Goal: Task Accomplishment & Management: Manage account settings

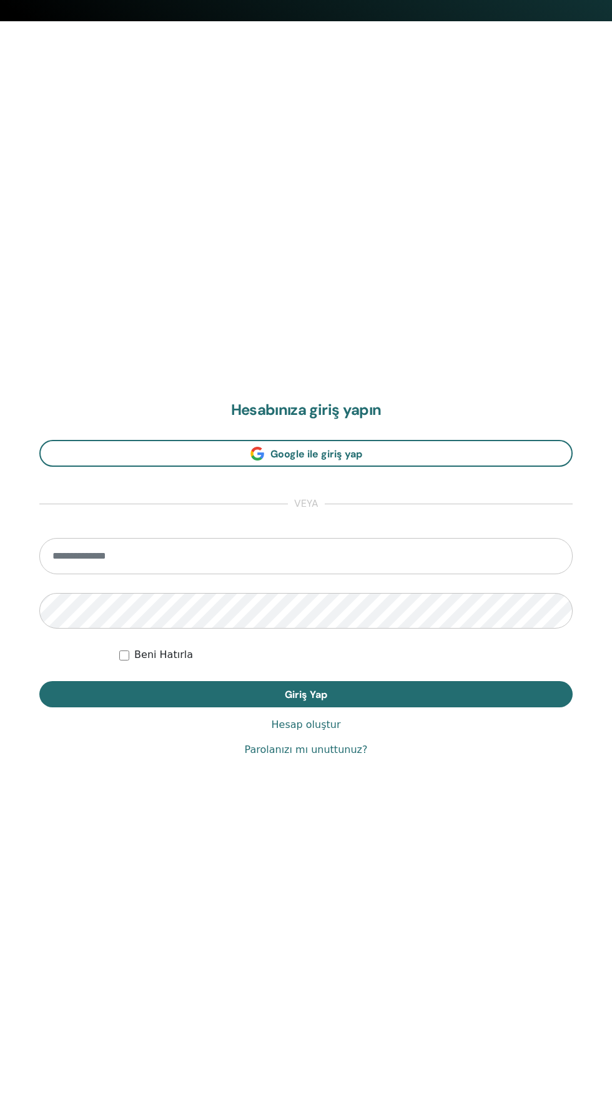
scroll to position [1115, 0]
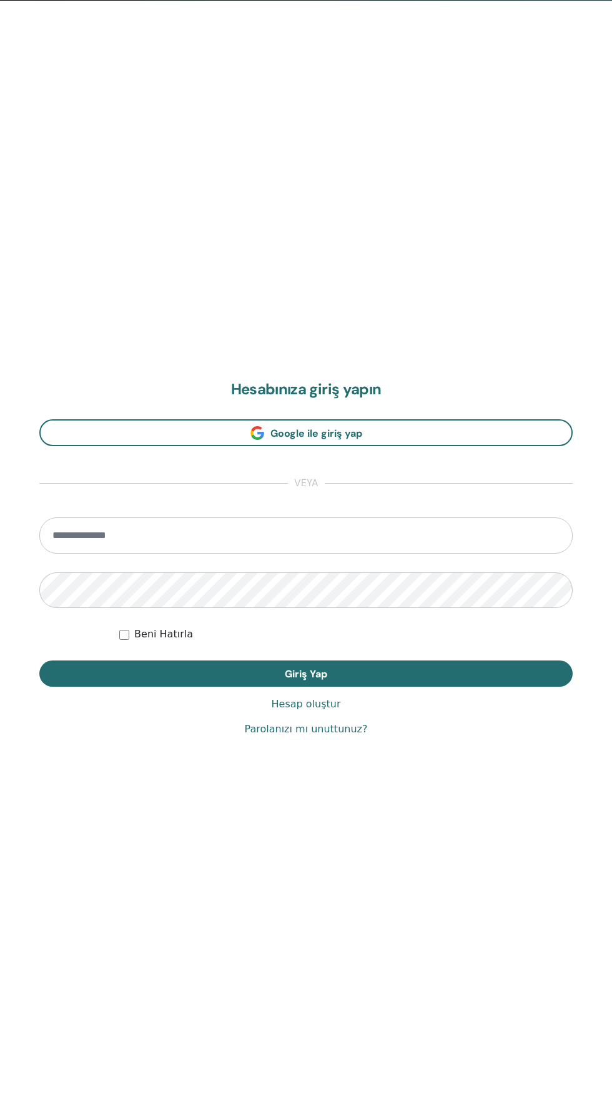
click at [188, 543] on input "email" at bounding box center [305, 535] width 533 height 36
type input "**********"
click at [39, 660] on button "Giriş Yap" at bounding box center [305, 673] width 533 height 26
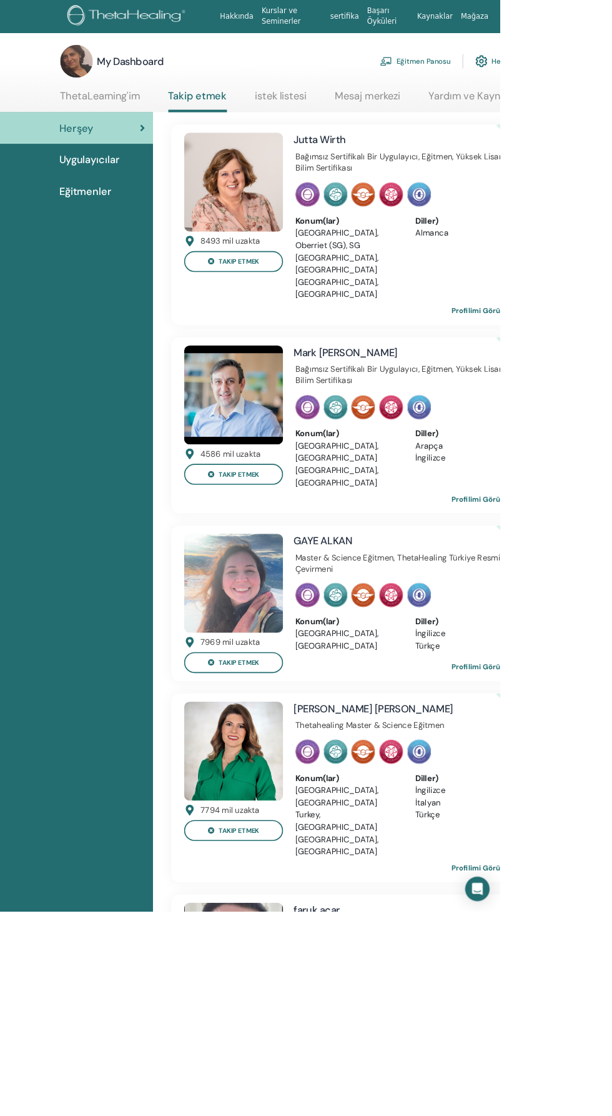
click at [507, 79] on link "Eğitmen Panosu" at bounding box center [508, 74] width 86 height 27
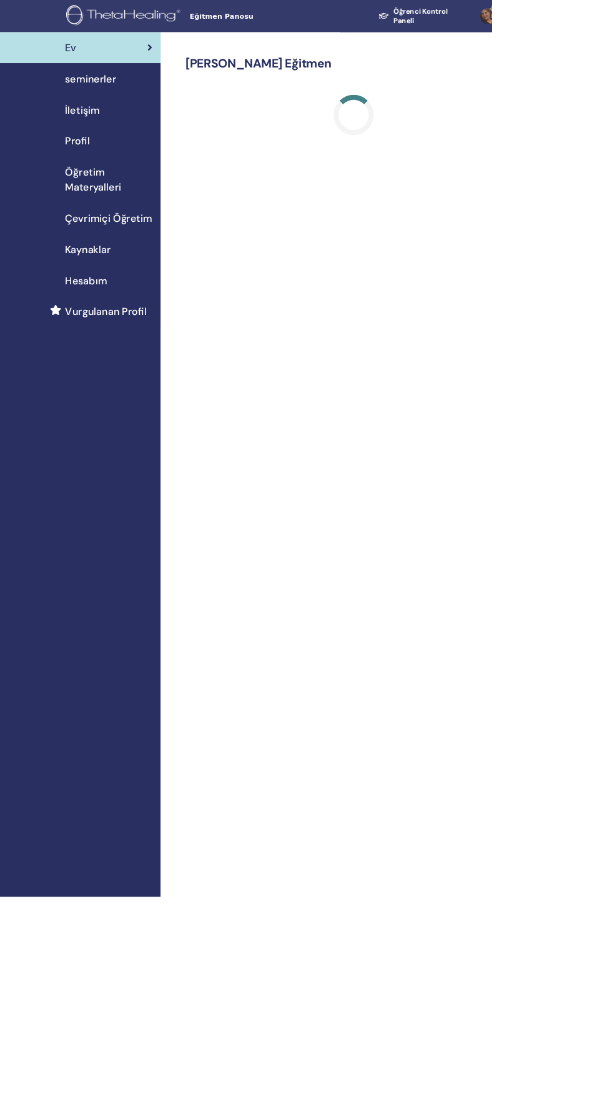
click at [142, 97] on span "seminerler" at bounding box center [113, 98] width 64 height 19
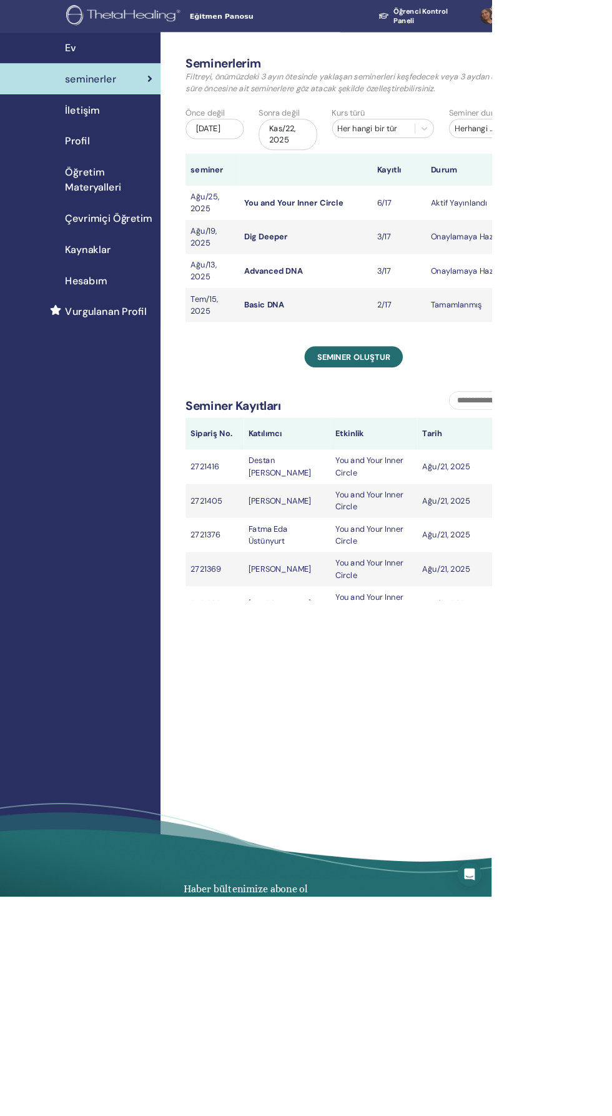
click at [572, 320] on td "Onaylamaya Hazır" at bounding box center [580, 337] width 100 height 42
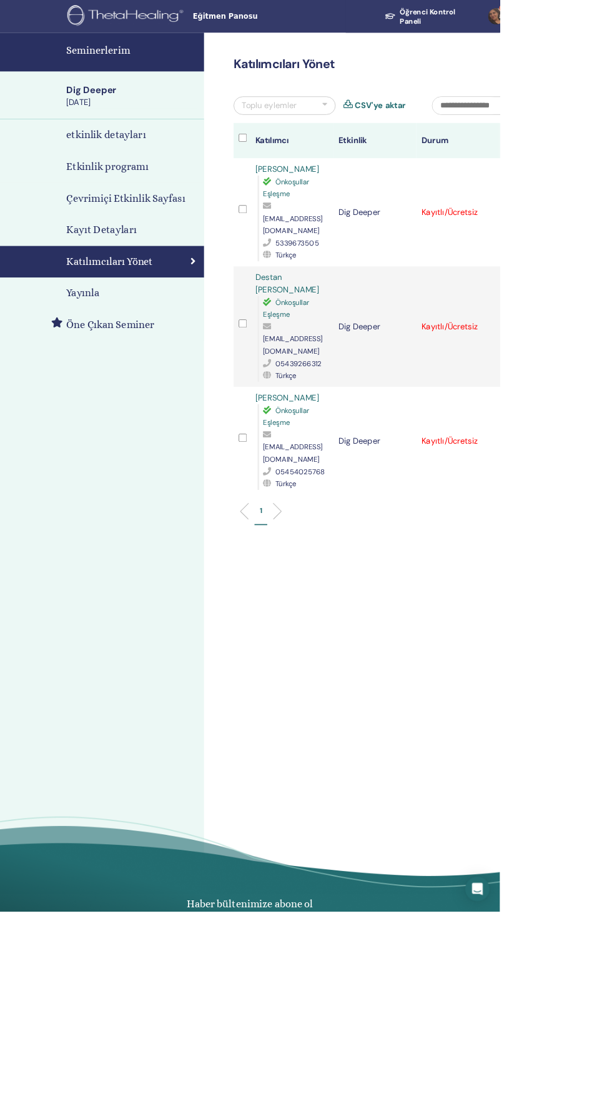
click at [612, 503] on td "Kaydı İptal Et Otomatik onaylama Ücretli Olarak İşaretle Ödenmemiş olarak işare…" at bounding box center [622, 540] width 21 height 132
click at [612, 504] on td "Kaydı İptal Et Otomatik onaylama Ücretli Olarak İşaretle Ödenmemiş olarak işare…" at bounding box center [622, 540] width 21 height 132
click at [612, 508] on td "Kaydı İptal Et Otomatik onaylama Ücretli Olarak İşaretle Ödenmemiş olarak işare…" at bounding box center [622, 540] width 21 height 132
click at [612, 503] on td "Kaydı İptal Et Otomatik onaylama Ücretli Olarak İşaretle Ödenmemiş olarak işare…" at bounding box center [622, 540] width 21 height 132
click at [612, 507] on td "Kaydı İptal Et Otomatik onaylama Ücretli Olarak İşaretle Ödenmemiş olarak işare…" at bounding box center [622, 540] width 21 height 132
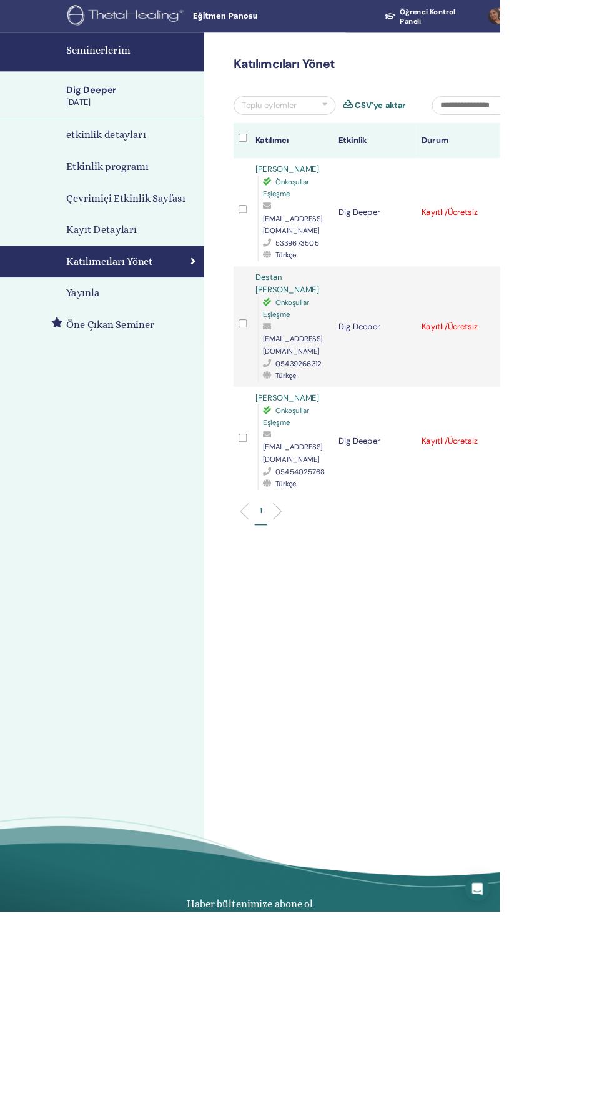
click at [612, 509] on td "Kaydı İptal Et Otomatik onaylama Ücretli Olarak İşaretle Ödenmemiş olarak işare…" at bounding box center [622, 540] width 21 height 132
click at [612, 505] on td "Kaydı İptal Et Otomatik onaylama Ücretli Olarak İşaretle Ödenmemiş olarak işare…" at bounding box center [622, 540] width 21 height 132
click at [612, 534] on icon at bounding box center [620, 539] width 4 height 10
click at [612, 392] on div "Kaydı İptal Et Otomatik onaylama Ücretli Olarak İşaretle Ödenmemiş olarak işare…" at bounding box center [622, 399] width 8 height 15
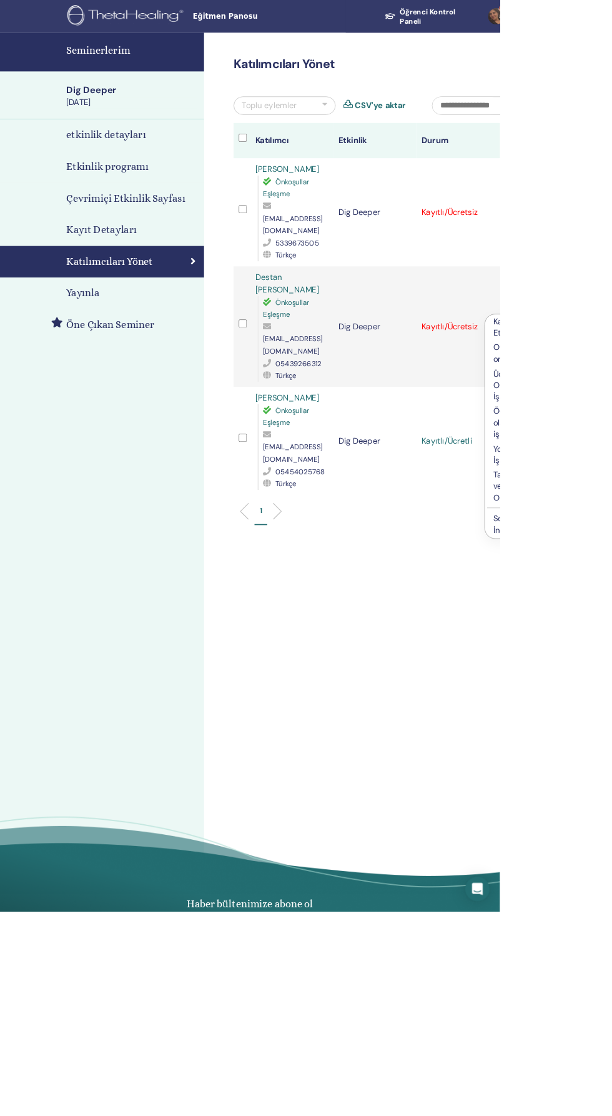
click at [612, 252] on div "Kaydı İptal Et Otomatik onaylama Ücretli Olarak İşaretle Ödenmemiş olarak işare…" at bounding box center [622, 259] width 8 height 15
click at [612, 260] on td "Kaydı İptal Et Otomatik onaylama Ücretli Olarak İşaretle Ödenmemiş olarak işare…" at bounding box center [622, 260] width 21 height 132
click at [612, 257] on td "Kaydı İptal Et Otomatik onaylama Ücretli Olarak İşaretle Ödenmemiş olarak işare…" at bounding box center [622, 260] width 21 height 132
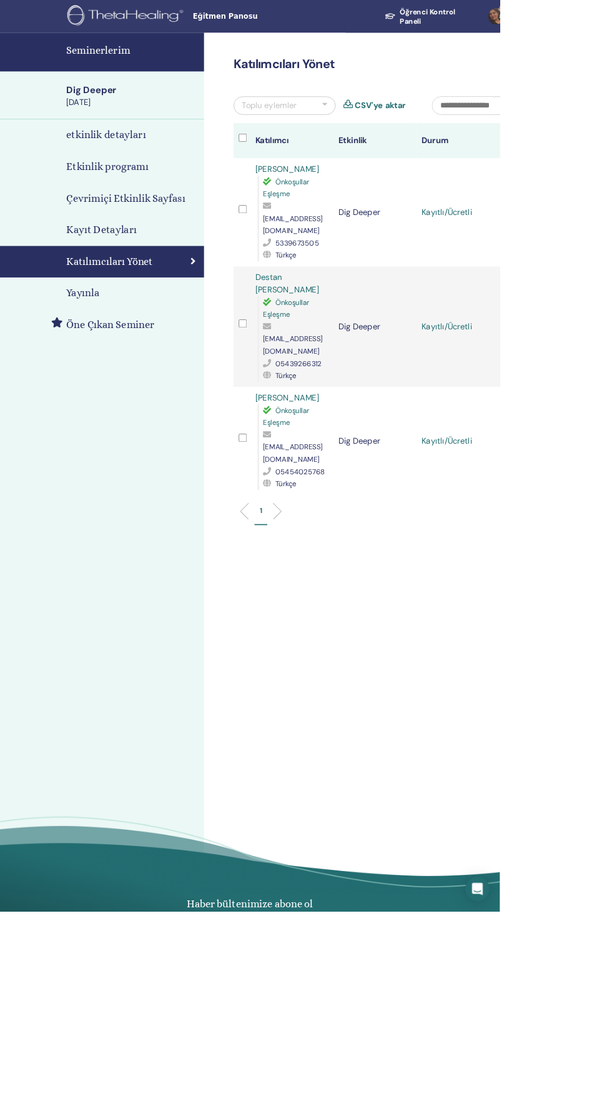
click at [612, 253] on td "Kaydı İptal Et Otomatik onaylama Ücretli Olarak İşaretle Ödenmemiş olarak işare…" at bounding box center [622, 260] width 21 height 132
click at [612, 255] on div "Kaydı İptal Et Otomatik onaylama Ücretli Olarak İşaretle Ödenmemiş olarak işare…" at bounding box center [622, 259] width 8 height 15
click at [612, 394] on icon at bounding box center [620, 399] width 4 height 10
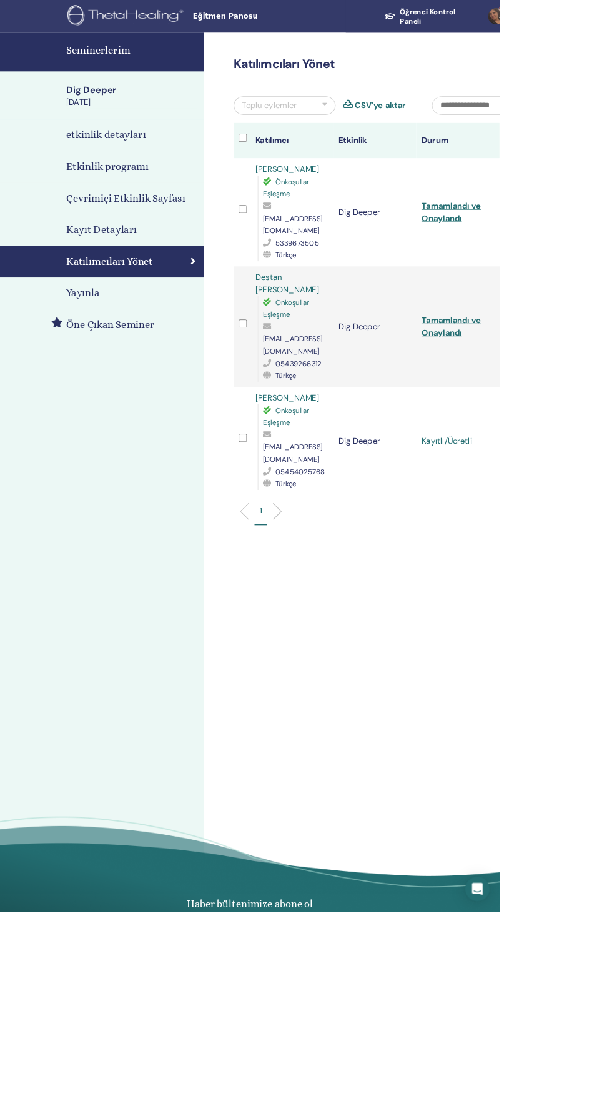
click at [612, 505] on td "Kaydı İptal Et Otomatik onaylama Ücretli Olarak İşaretle Ödenmemiş olarak işare…" at bounding box center [622, 540] width 21 height 132
click at [612, 500] on td "Kaydı İptal Et Otomatik onaylama Ücretli Olarak İşaretle Ödenmemiş olarak işare…" at bounding box center [622, 540] width 21 height 132
click at [612, 508] on td "Kaydı İptal Et Otomatik onaylama Ücretli Olarak İşaretle Ödenmemiş olarak işare…" at bounding box center [622, 540] width 21 height 132
click at [612, 534] on icon at bounding box center [620, 539] width 4 height 10
